Goal: Information Seeking & Learning: Learn about a topic

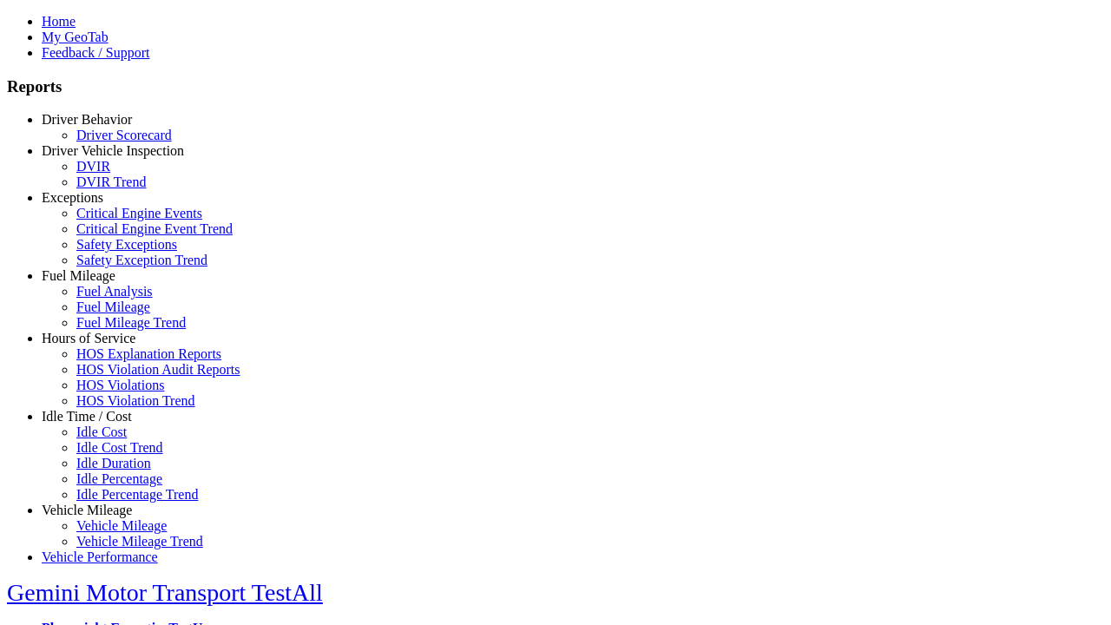
click at [100, 283] on link "Fuel Mileage" at bounding box center [79, 275] width 74 height 15
click at [113, 299] on link "Fuel Analysis" at bounding box center [114, 291] width 76 height 15
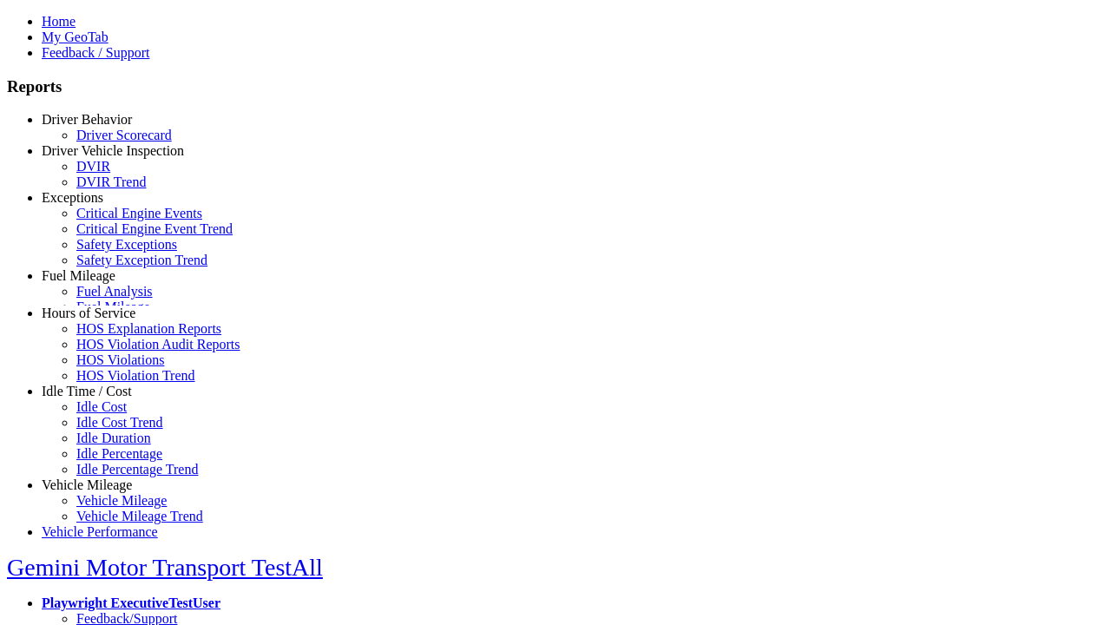
select select "**********"
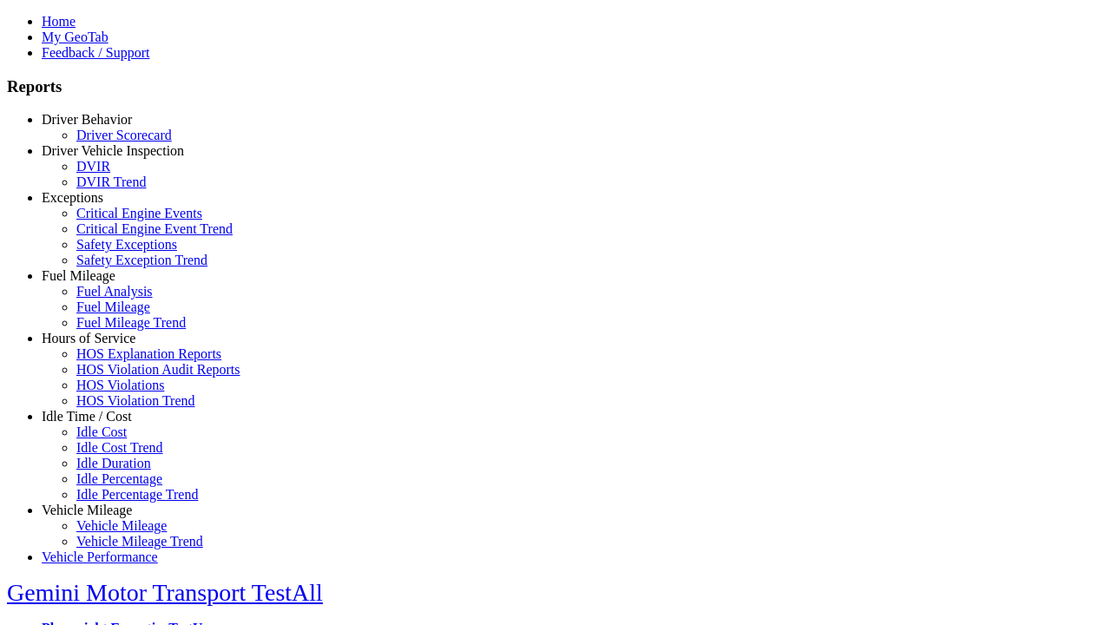
type input "**********"
